Goal: Transaction & Acquisition: Purchase product/service

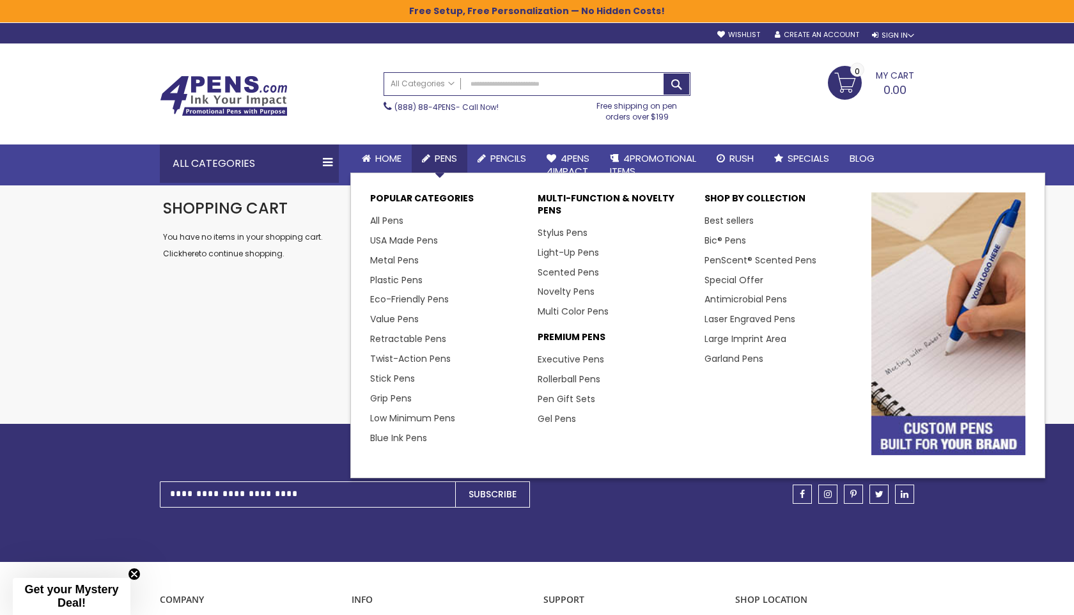
click at [430, 151] on link "Pens" at bounding box center [440, 158] width 56 height 28
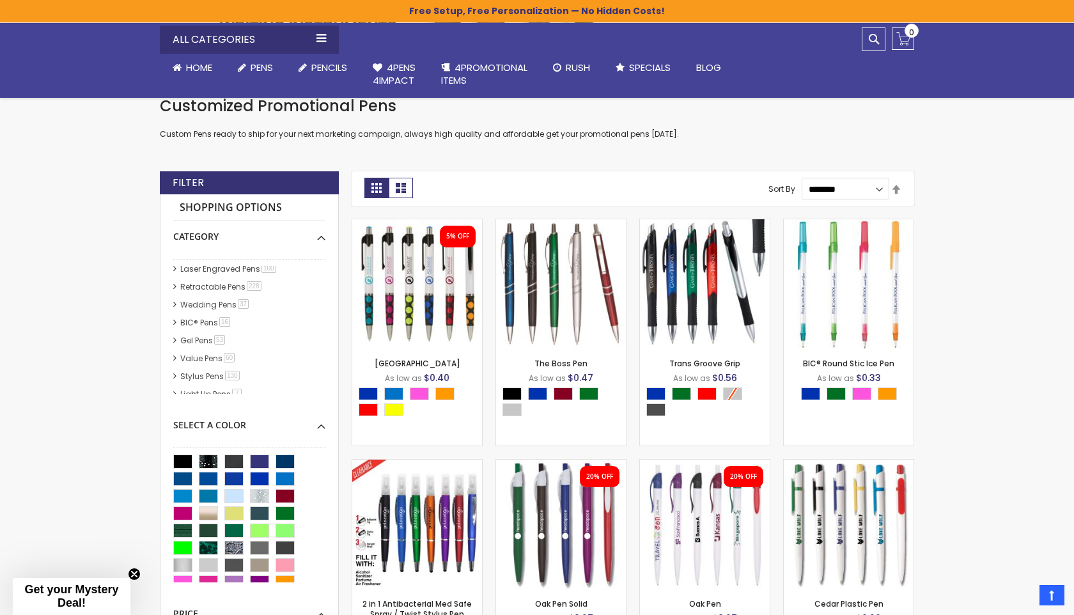
scroll to position [66, 0]
click at [179, 338] on link "Gel Pens 53 item" at bounding box center [203, 337] width 52 height 11
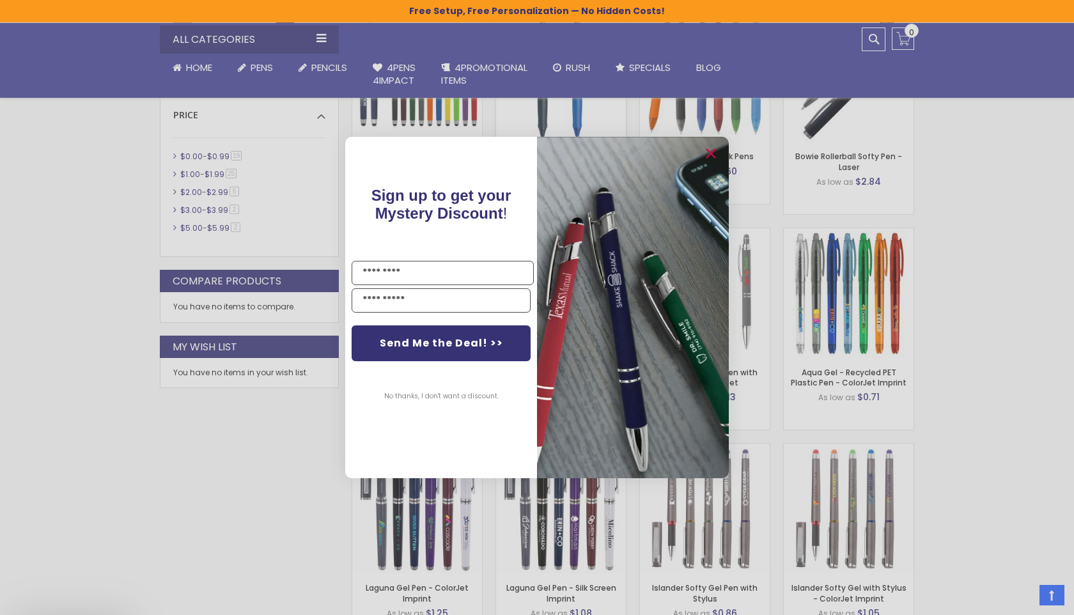
scroll to position [635, 0]
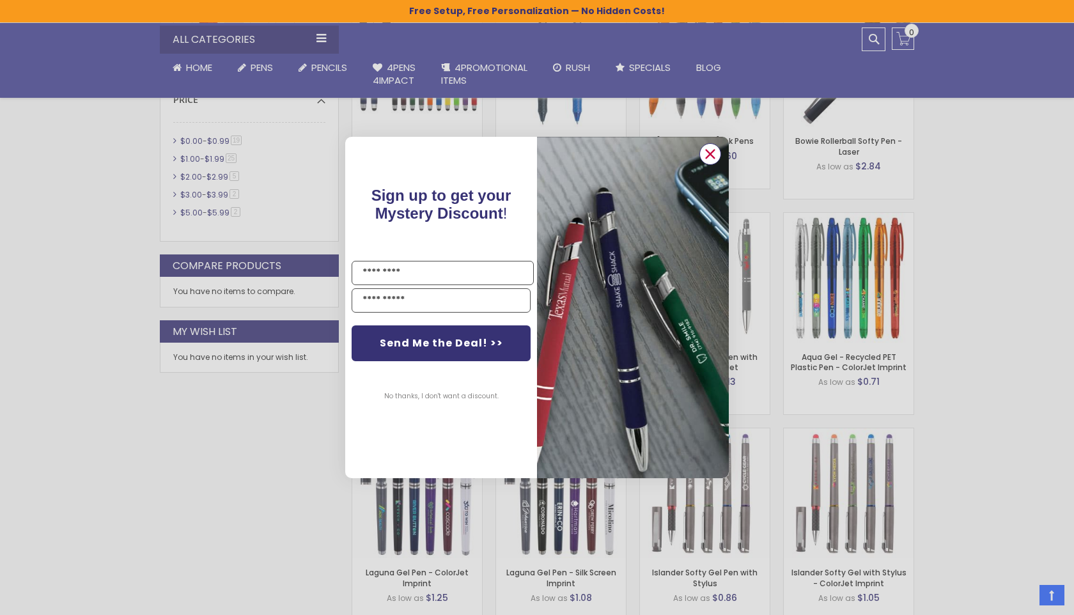
click at [706, 150] on icon "Close dialog" at bounding box center [710, 154] width 8 height 8
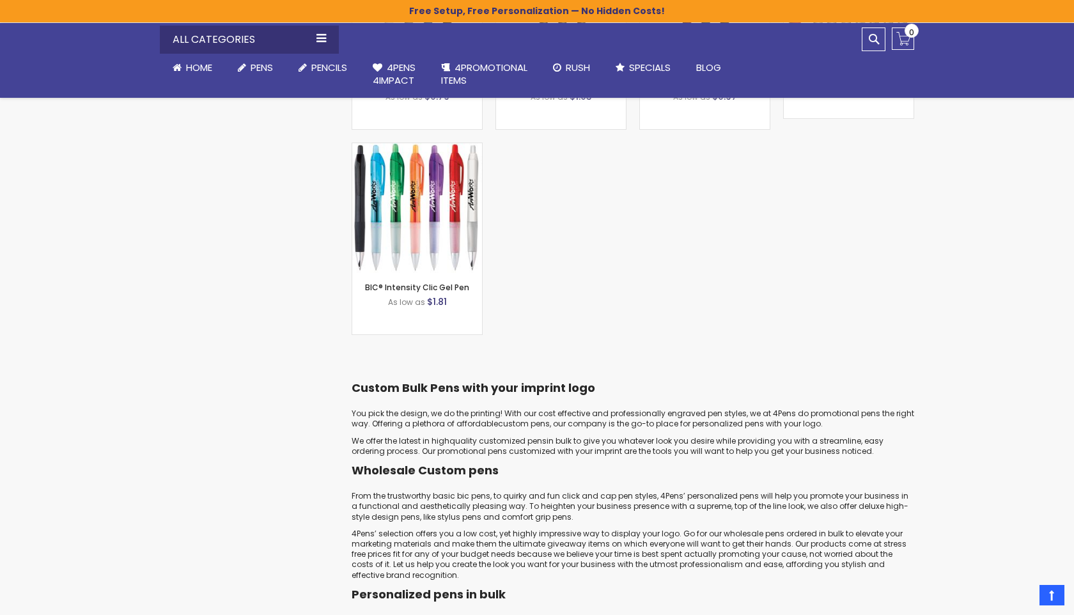
scroll to position [3121, 0]
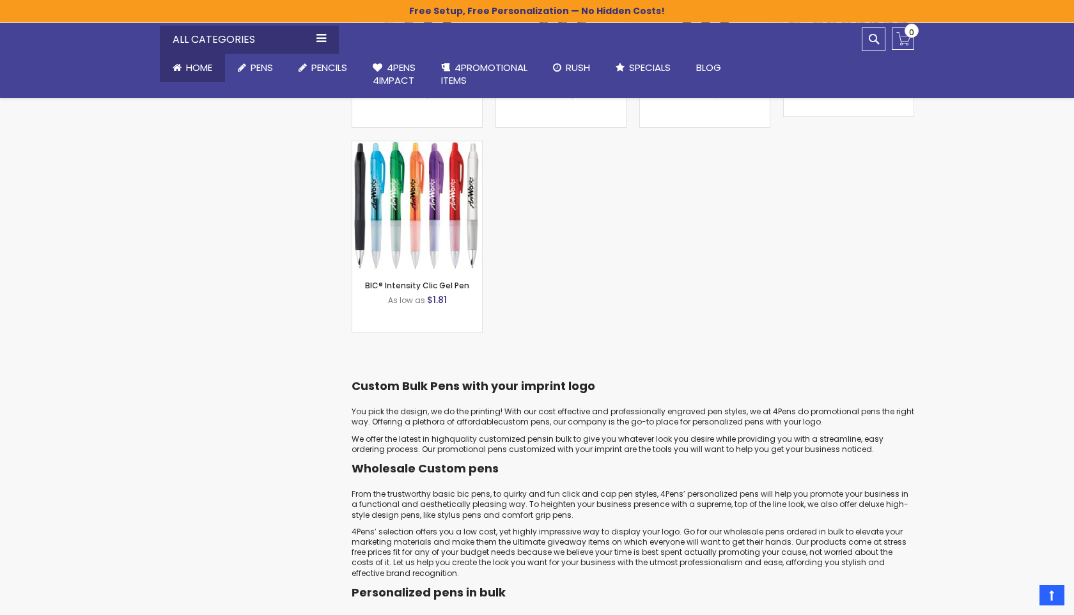
click at [209, 65] on span "Home" at bounding box center [199, 67] width 26 height 13
